Goal: Task Accomplishment & Management: Use online tool/utility

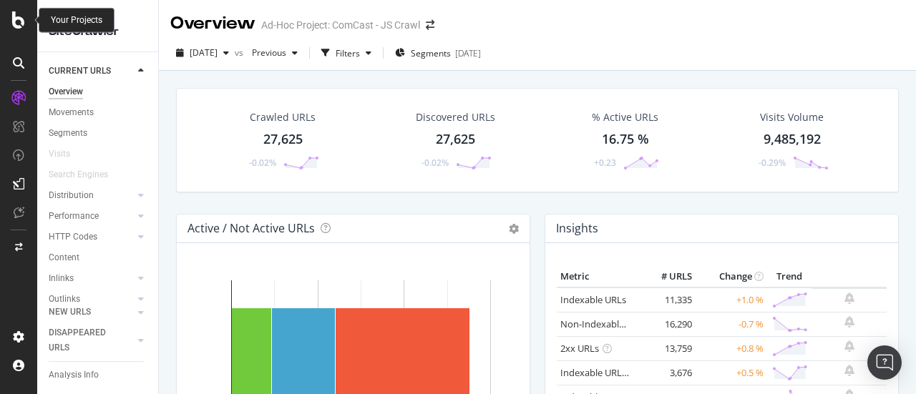
click at [19, 17] on icon at bounding box center [18, 19] width 13 height 17
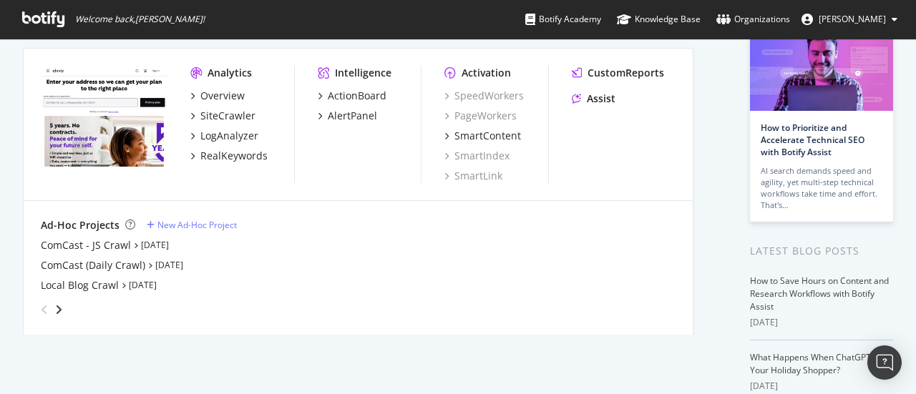
scroll to position [116, 0]
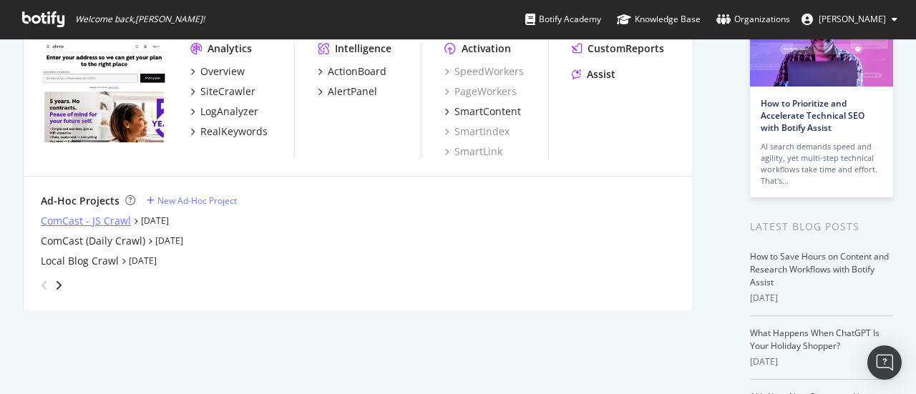
click at [100, 223] on div "ComCast - JS Crawl" at bounding box center [86, 221] width 90 height 14
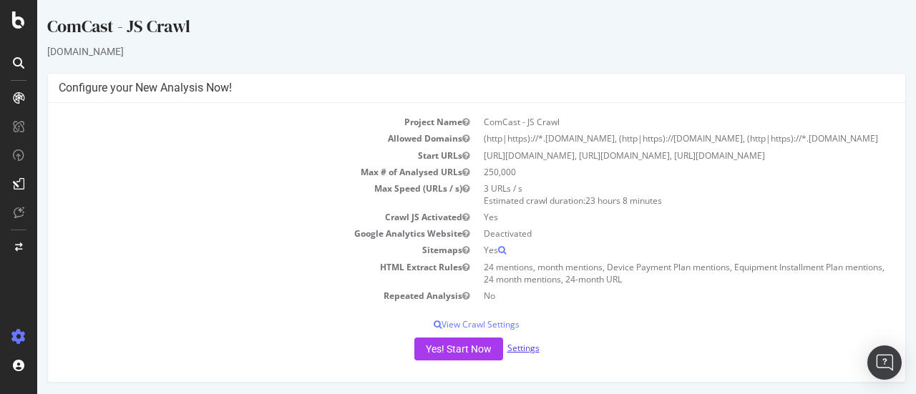
click at [522, 354] on link "Settings" at bounding box center [523, 348] width 32 height 12
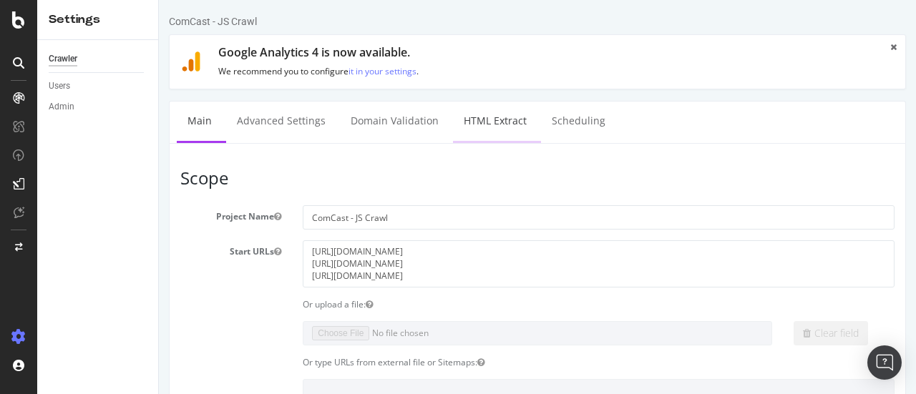
click at [507, 124] on link "HTML Extract" at bounding box center [495, 121] width 84 height 39
select select "count"
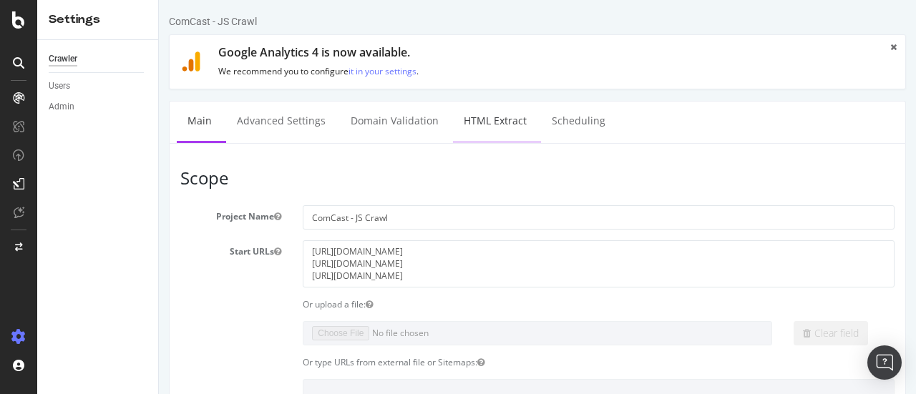
select select "count"
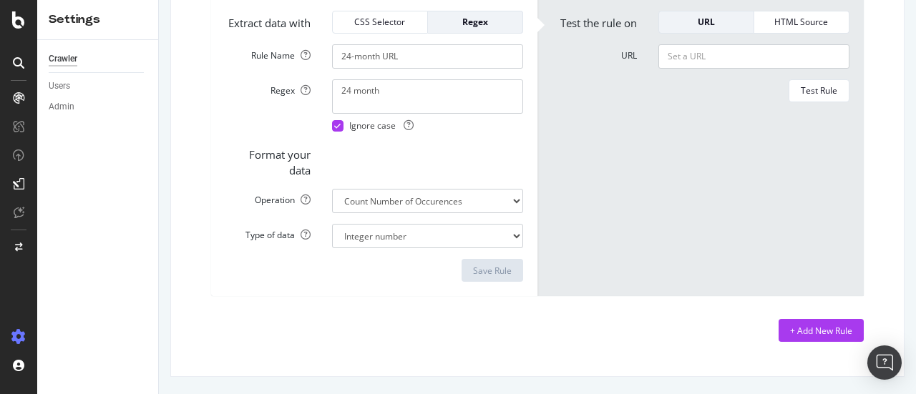
scroll to position [2112, 0]
click at [821, 325] on div "+ Add New Rule" at bounding box center [821, 331] width 62 height 12
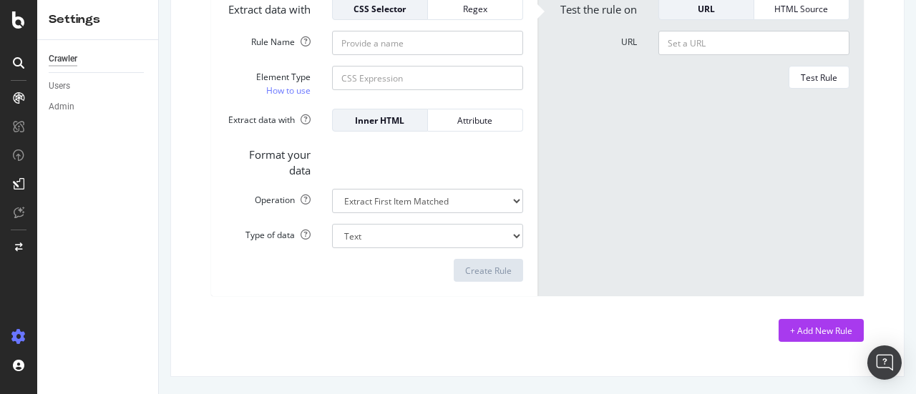
scroll to position [2460, 0]
click at [410, 55] on input "Rule Name" at bounding box center [427, 43] width 191 height 24
click at [448, 15] on div "Regex" at bounding box center [475, 9] width 72 height 12
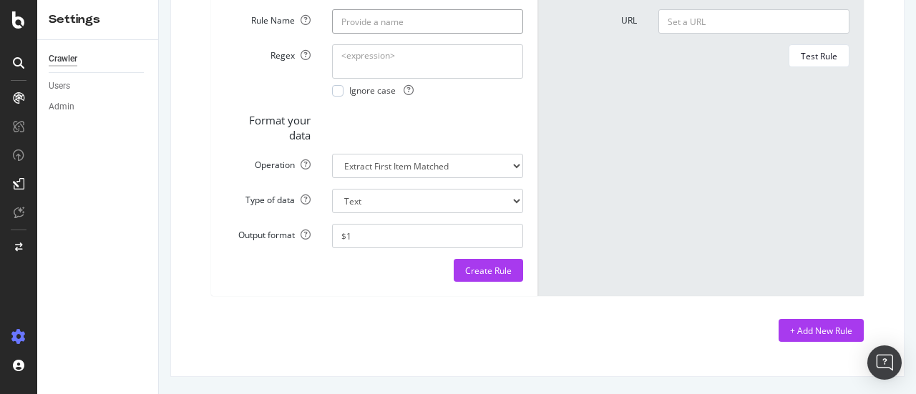
click at [404, 34] on input "Rule Name" at bounding box center [427, 21] width 191 height 24
type input "25 months regex"
click at [411, 79] on textarea "Regex" at bounding box center [427, 61] width 191 height 34
paste textarea "\b24[-\s]?months?\b"
type textarea "\b24[-\s]?months?\b"
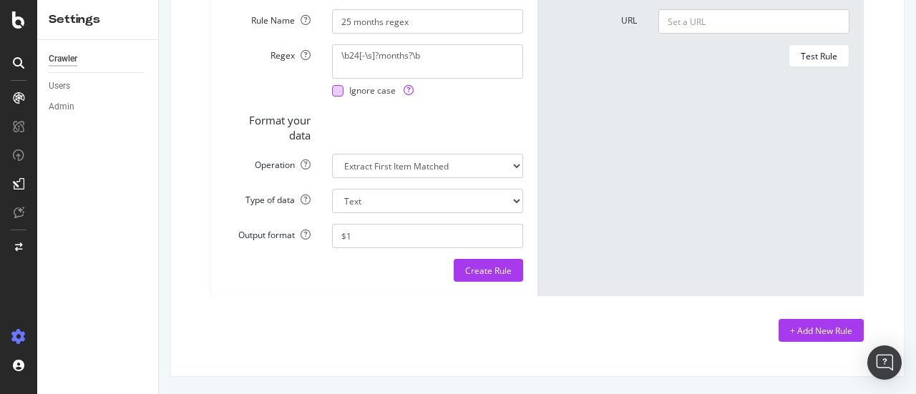
click at [336, 97] on div at bounding box center [337, 90] width 11 height 11
click at [485, 178] on select "Extract First Item Matched Extract First 3 Items Matched Count Number of Occure…" at bounding box center [427, 166] width 191 height 24
select select "count"
click at [332, 178] on select "Extract First Item Matched Extract First 3 Items Matched Count Number of Occure…" at bounding box center [427, 166] width 191 height 24
select select "i"
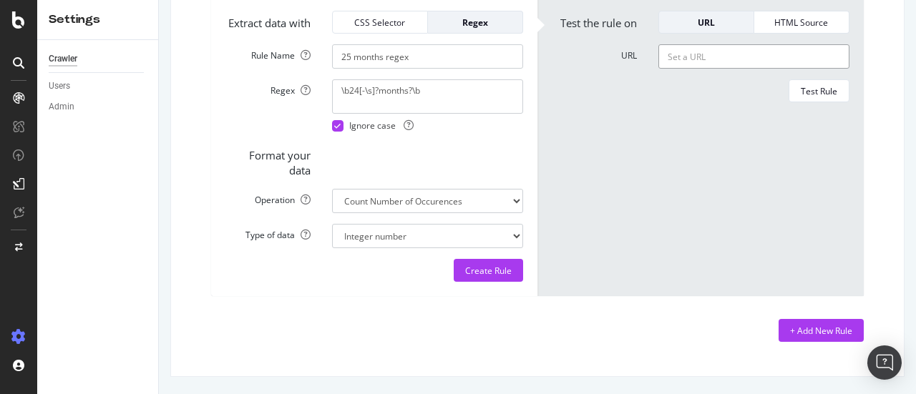
click at [712, 56] on input "URL" at bounding box center [753, 56] width 191 height 24
click at [497, 277] on div "Create Rule" at bounding box center [488, 271] width 47 height 12
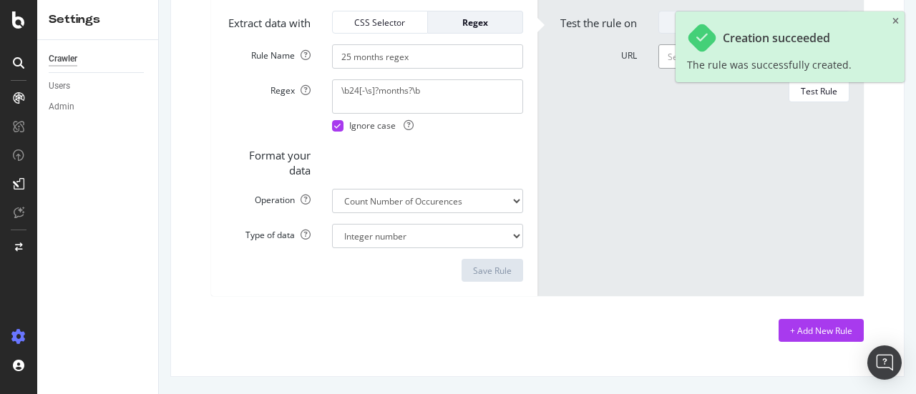
click at [666, 54] on input "URL" at bounding box center [753, 56] width 191 height 24
paste input "[URL][DOMAIN_NAME]"
type input "[URL][DOMAIN_NAME]"
click at [899, 21] on div "Creation succeeded The rule was successfully created." at bounding box center [790, 46] width 229 height 71
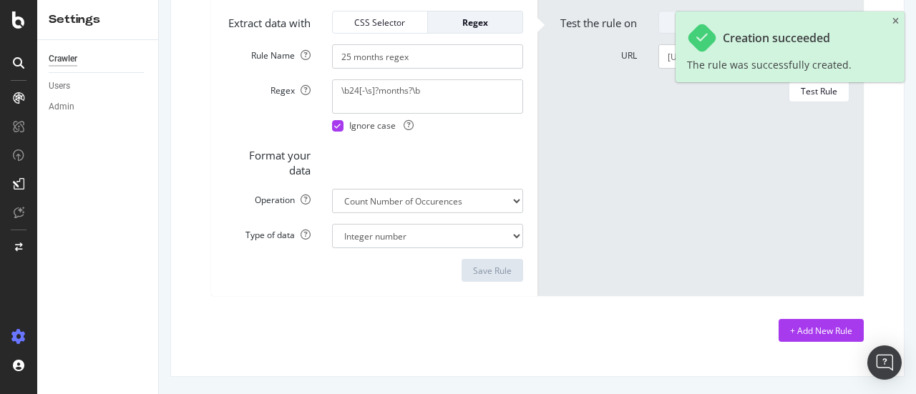
scroll to position [0, 0]
click at [824, 97] on div "Test Rule" at bounding box center [819, 91] width 36 height 12
click at [895, 18] on icon "close toast" at bounding box center [895, 21] width 6 height 9
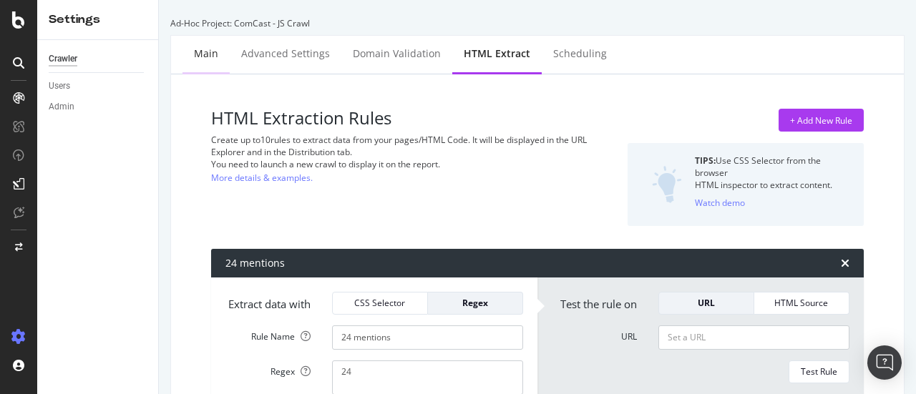
click at [203, 51] on div "Main" at bounding box center [206, 54] width 24 height 14
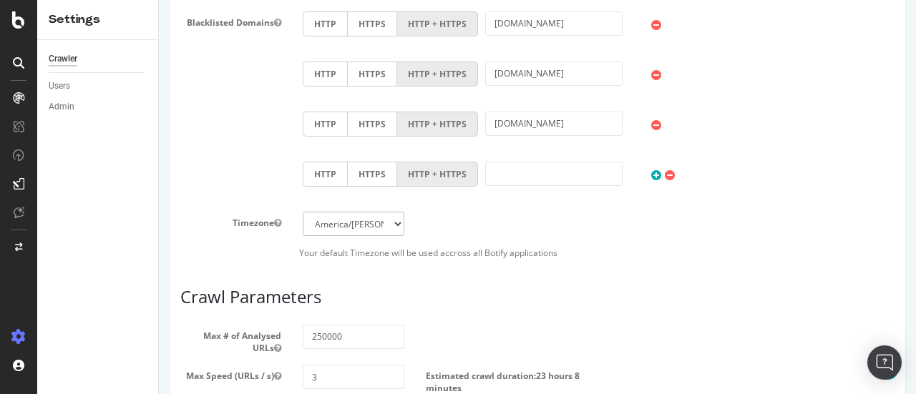
scroll to position [1105, 0]
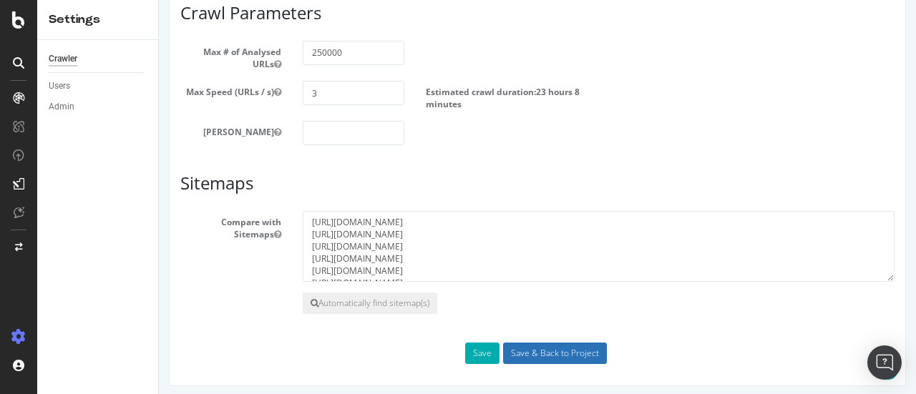
click at [572, 351] on input "Save & Back to Project" at bounding box center [555, 353] width 104 height 21
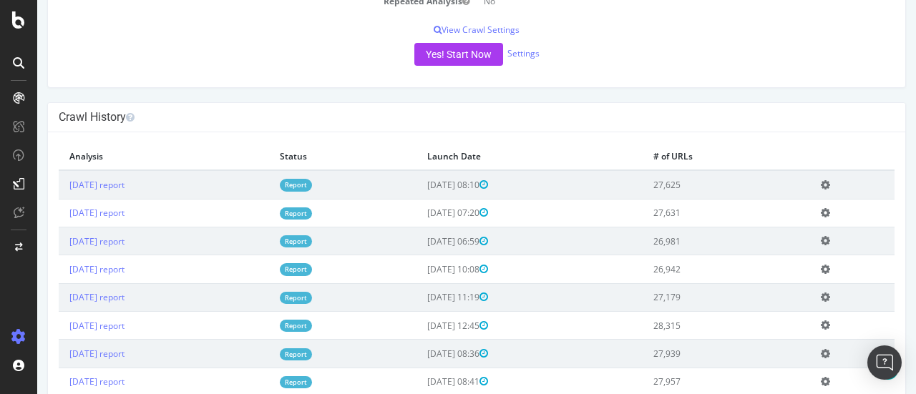
scroll to position [298, 0]
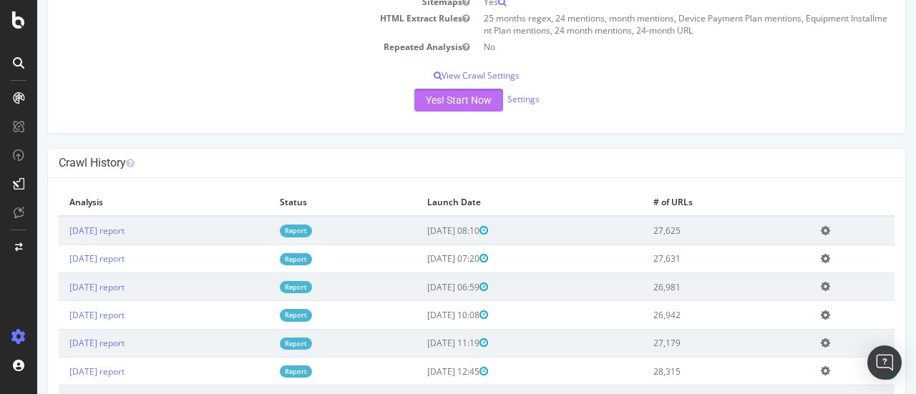
click at [454, 108] on button "Yes! Start Now" at bounding box center [458, 100] width 89 height 23
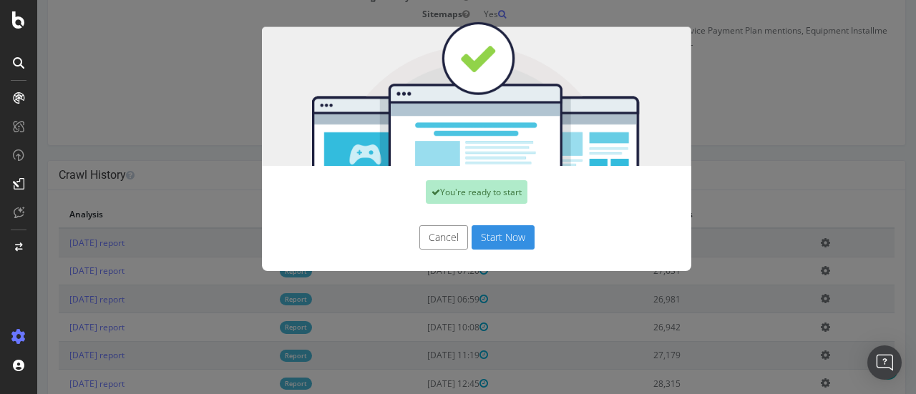
click at [514, 234] on button "Start Now" at bounding box center [503, 237] width 63 height 24
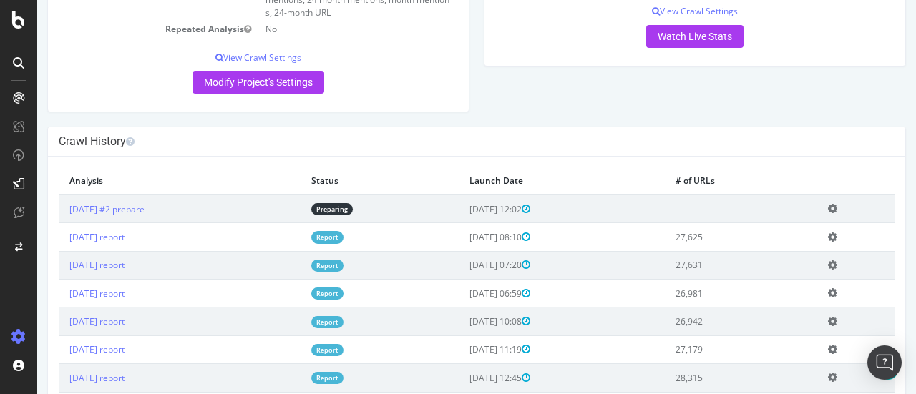
scroll to position [0, 0]
